Goal: Task Accomplishment & Management: Manage account settings

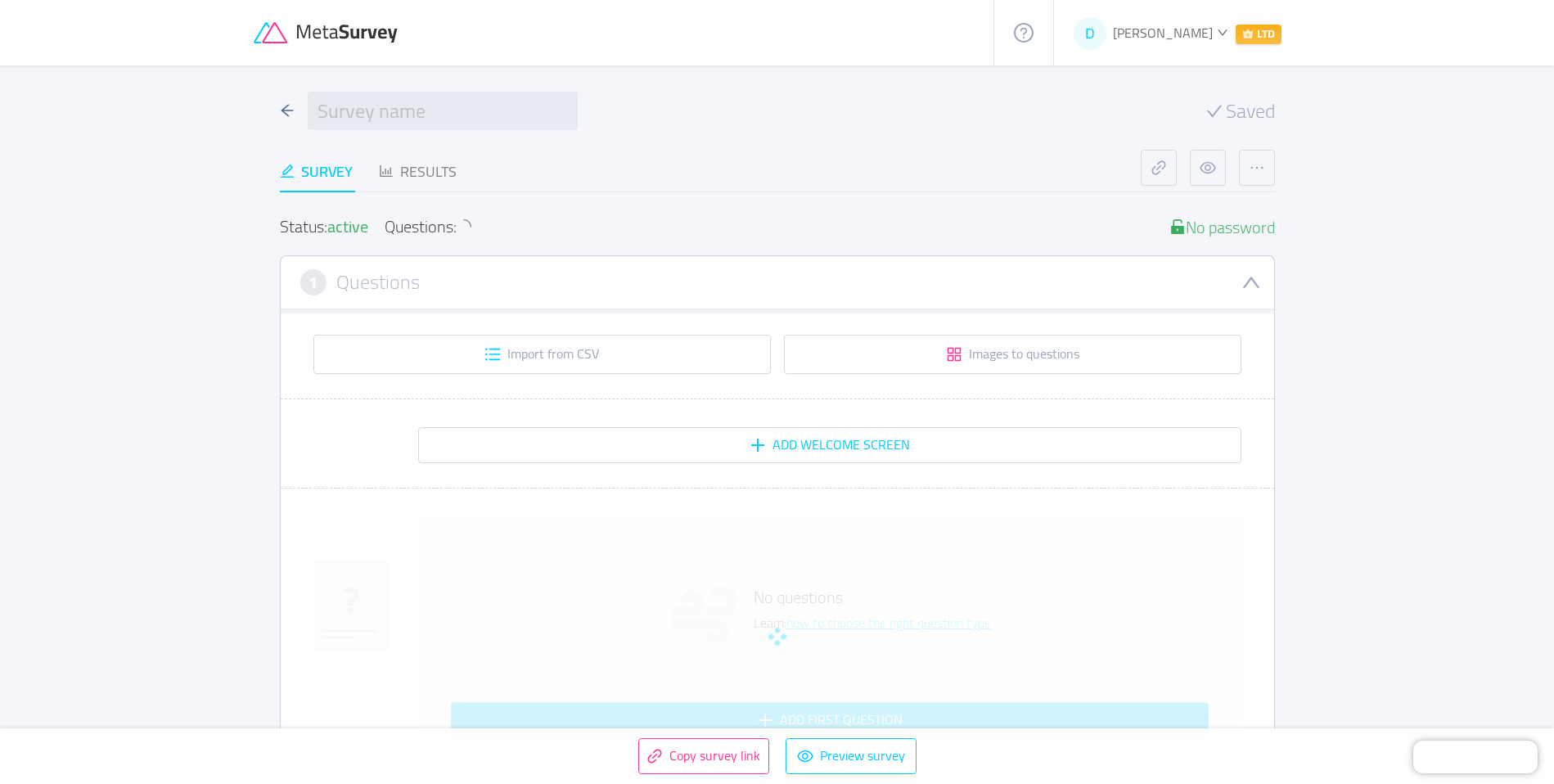
click at [1212, 34] on div "D Derek Seymour LTD" at bounding box center [1178, 32] width 208 height 24
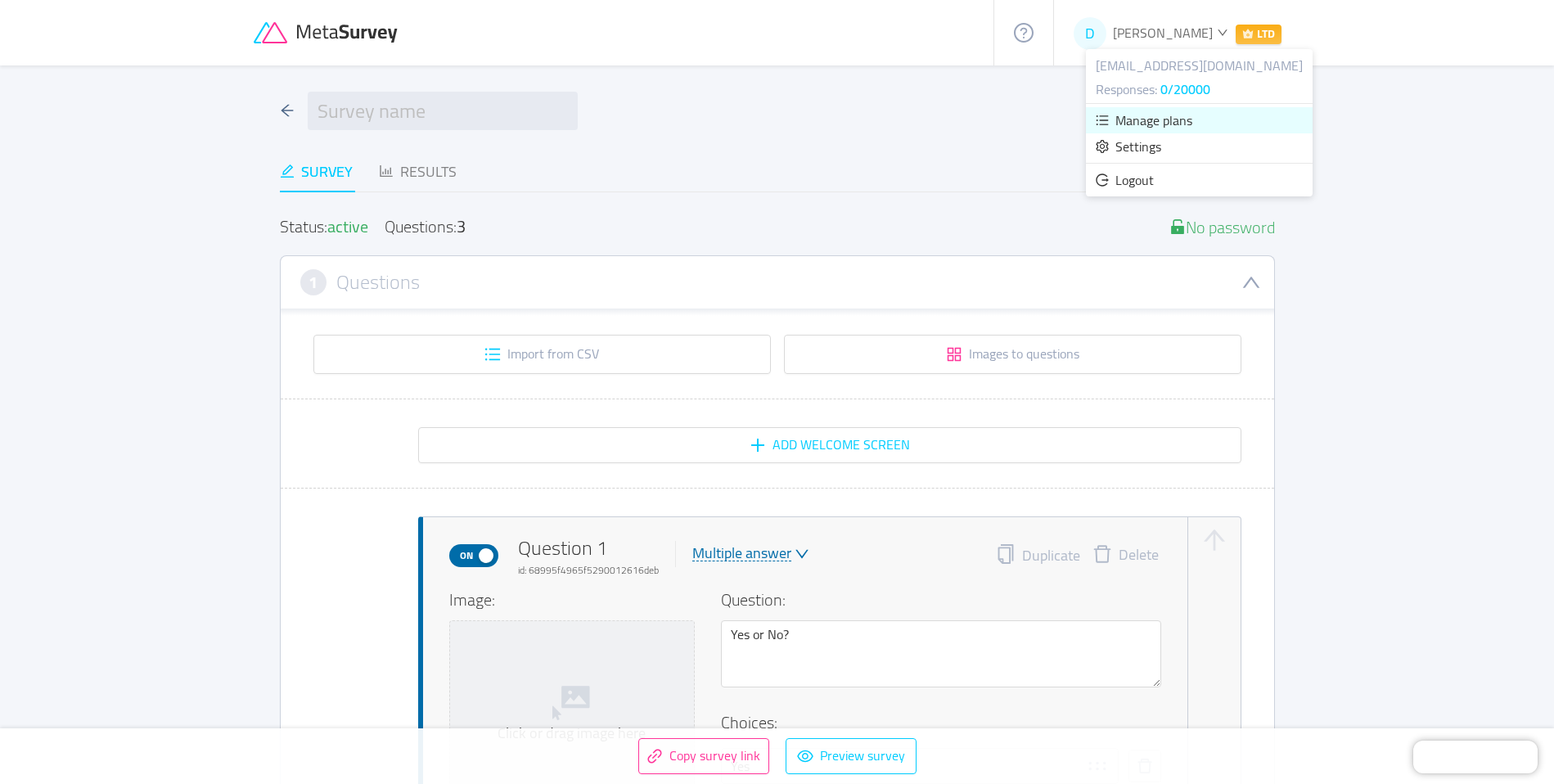
click at [1186, 116] on span "Manage plans" at bounding box center [1154, 120] width 77 height 24
